Goal: Navigation & Orientation: Find specific page/section

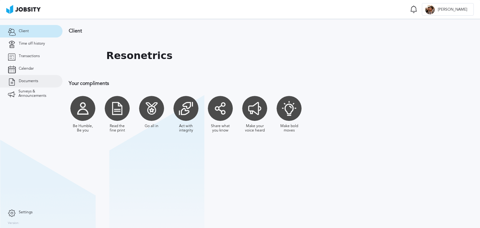
click at [32, 82] on span "Documents" at bounding box center [28, 81] width 19 height 4
click at [23, 74] on link "Calendar" at bounding box center [31, 68] width 62 height 12
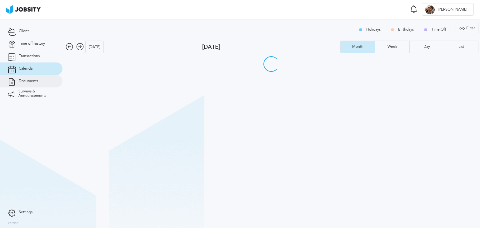
click at [24, 76] on link "Documents" at bounding box center [31, 81] width 62 height 12
